Goal: Transaction & Acquisition: Book appointment/travel/reservation

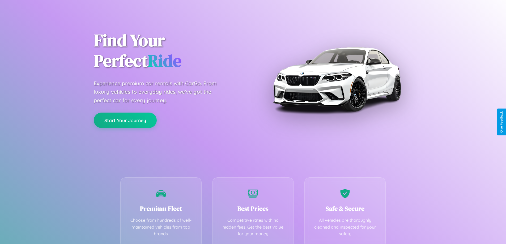
scroll to position [105, 0]
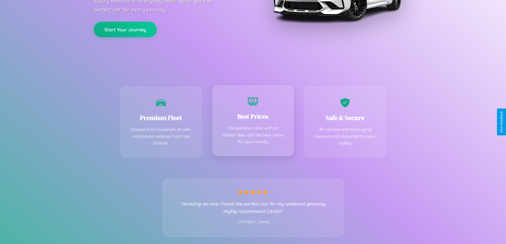
click at [253, 122] on div "Best Prices Competitive rates with no hidden fees. Get the best value for your …" at bounding box center [253, 120] width 82 height 71
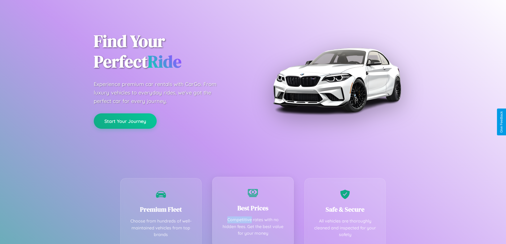
scroll to position [0, 0]
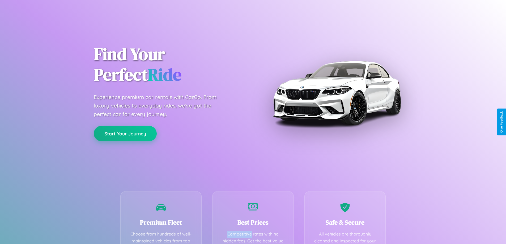
click at [125, 134] on button "Start Your Journey" at bounding box center [125, 133] width 63 height 15
click at [125, 133] on button "Start Your Journey" at bounding box center [125, 133] width 63 height 15
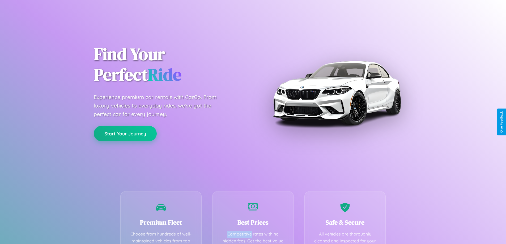
click at [125, 133] on button "Start Your Journey" at bounding box center [125, 133] width 63 height 15
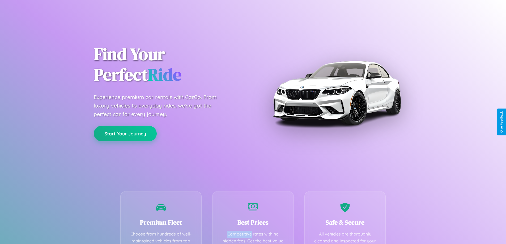
click at [125, 133] on button "Start Your Journey" at bounding box center [125, 133] width 63 height 15
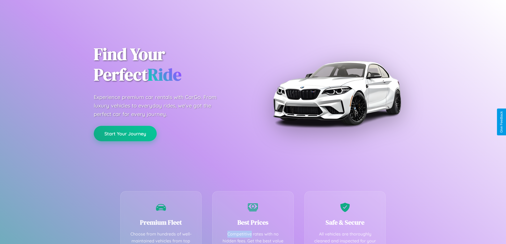
click at [125, 133] on button "Start Your Journey" at bounding box center [125, 133] width 63 height 15
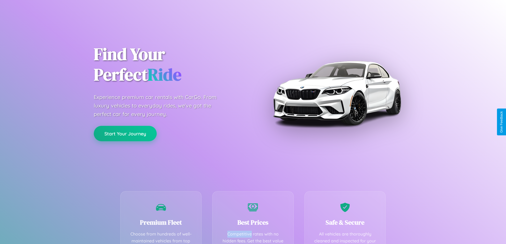
click at [125, 133] on button "Start Your Journey" at bounding box center [125, 133] width 63 height 15
